Goal: Find specific page/section: Find specific page/section

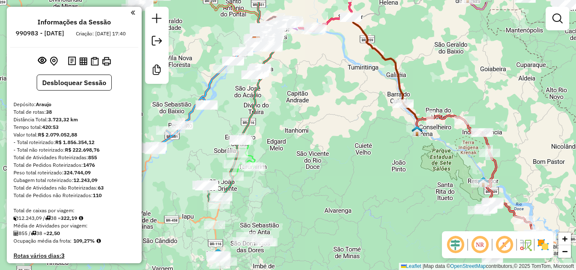
click at [328, 119] on div "Janela de atendimento Grade de atendimento Capacidade Transportadoras Veículos …" at bounding box center [288, 135] width 576 height 270
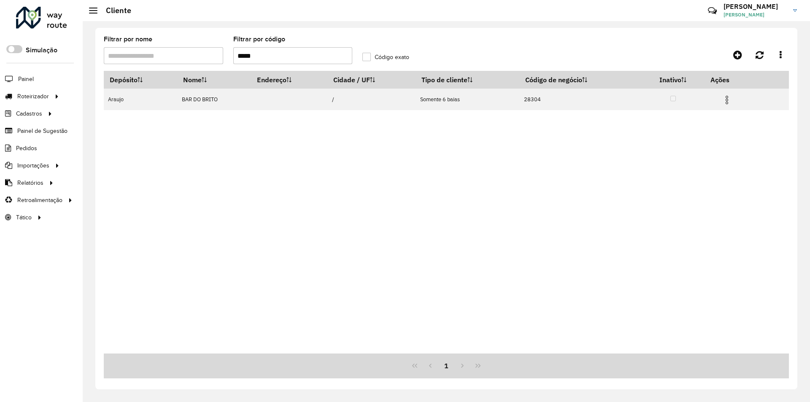
click at [384, 219] on div "Depósito Nome Endereço Cidade / UF Tipo de cliente Código de negócio Inativo Aç…" at bounding box center [446, 212] width 685 height 283
drag, startPoint x: 678, startPoint y: 170, endPoint x: 789, endPoint y: 134, distance: 116.8
click at [678, 170] on div "Depósito Nome Endereço Cidade / UF Tipo de cliente Código de negócio Inativo Aç…" at bounding box center [446, 212] width 685 height 283
click at [250, 270] on div "Depósito Nome Endereço Cidade / UF Tipo de cliente Código de negócio Inativo Aç…" at bounding box center [446, 212] width 685 height 283
drag, startPoint x: 224, startPoint y: 373, endPoint x: 234, endPoint y: 389, distance: 18.2
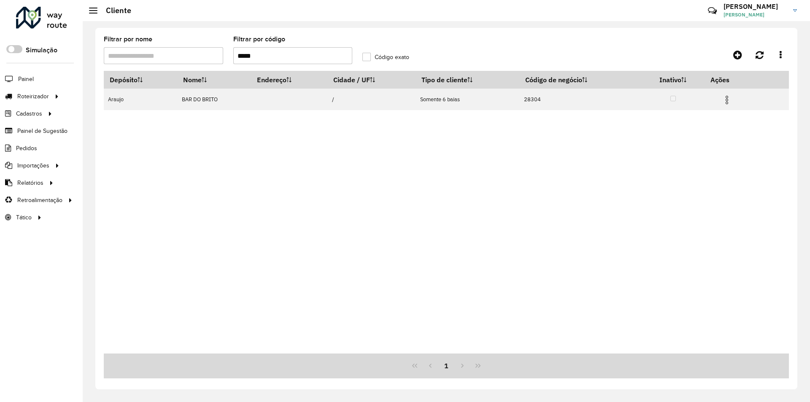
click at [224, 373] on div "1" at bounding box center [446, 366] width 685 height 25
click at [170, 359] on div "1" at bounding box center [446, 366] width 685 height 25
click at [712, 211] on div "Depósito Nome Endereço Cidade / UF Tipo de cliente Código de negócio Inativo Aç…" at bounding box center [446, 212] width 685 height 283
